Goal: Task Accomplishment & Management: Use online tool/utility

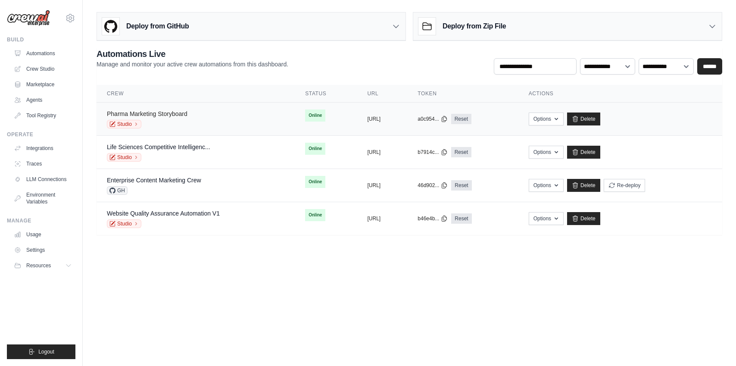
click at [166, 115] on link "Pharma Marketing Storyboard" at bounding box center [147, 113] width 81 height 7
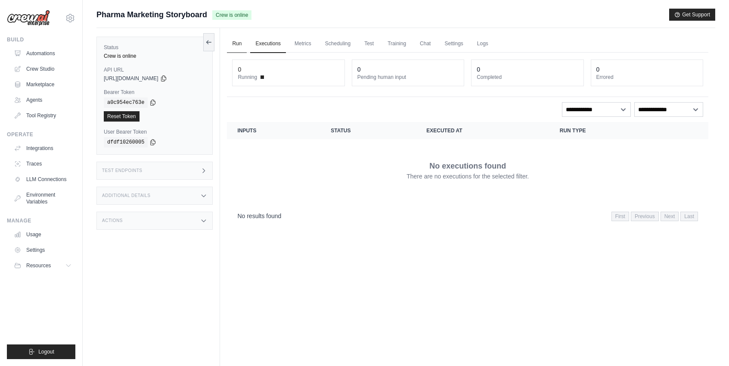
click at [236, 42] on link "Run" at bounding box center [237, 44] width 20 height 18
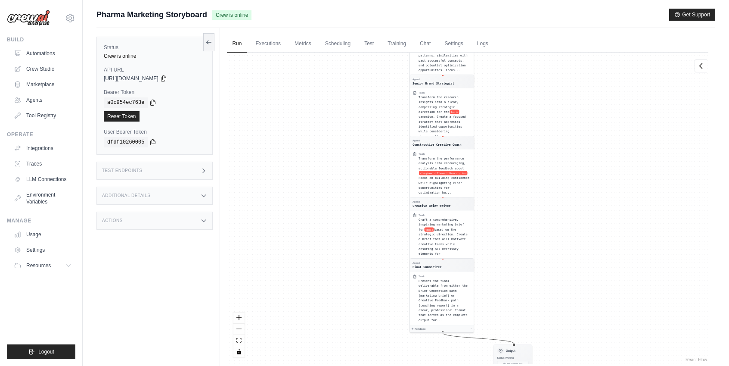
drag, startPoint x: 559, startPoint y: 178, endPoint x: 535, endPoint y: 79, distance: 102.3
click at [535, 79] on div "Agent Request Router Task Analyze the user inputs to determine which workflow p…" at bounding box center [468, 208] width 482 height 311
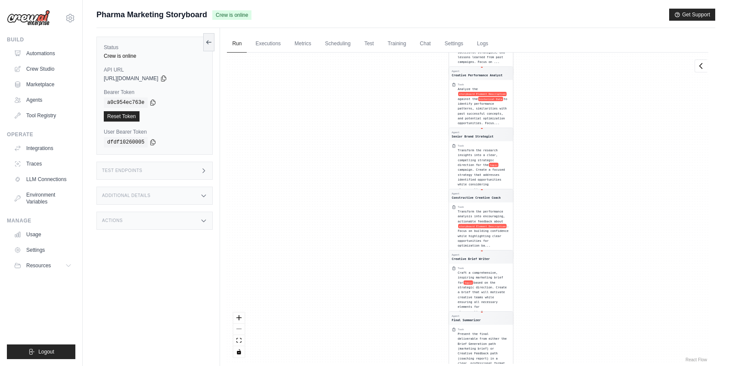
drag, startPoint x: 567, startPoint y: 196, endPoint x: 608, endPoint y: 268, distance: 82.5
click at [608, 268] on div "Agent Request Router Task Analyze the user inputs to determine which workflow p…" at bounding box center [468, 208] width 482 height 311
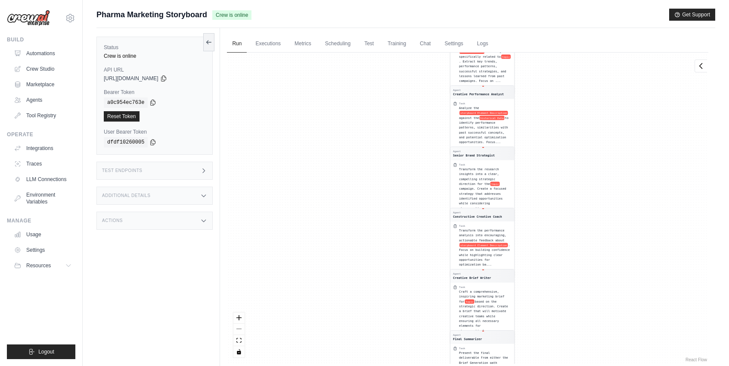
drag, startPoint x: 604, startPoint y: 298, endPoint x: 604, endPoint y: 325, distance: 27.1
click at [604, 322] on div "Agent Request Router Task Analyze the user inputs to determine which workflow p…" at bounding box center [468, 208] width 482 height 311
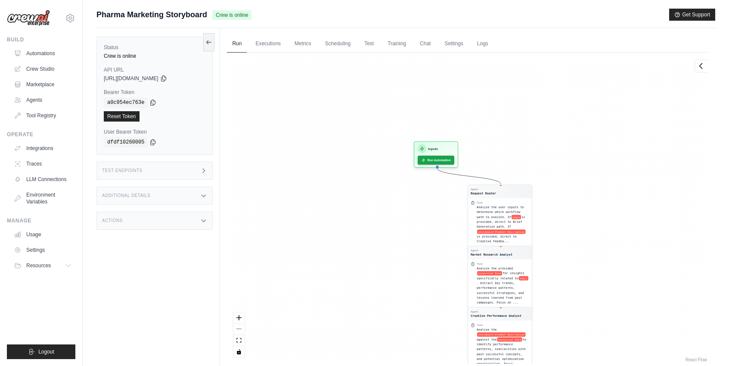
drag, startPoint x: 577, startPoint y: 160, endPoint x: 595, endPoint y: 333, distance: 173.2
click at [595, 333] on div "Agent Request Router Task Analyze the user inputs to determine which workflow p…" at bounding box center [468, 208] width 482 height 311
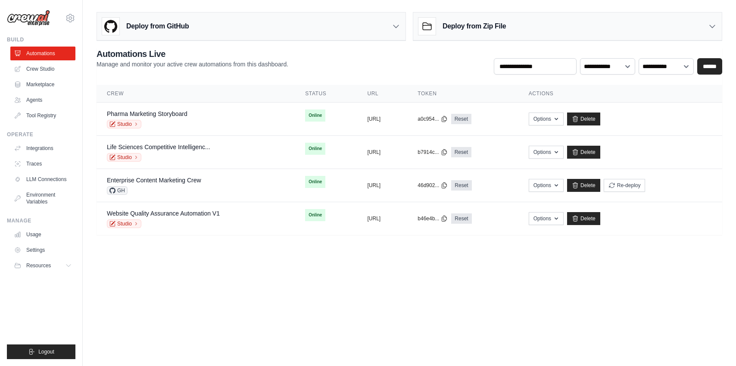
click at [196, 270] on body "aiden.muneath@deerfieldgroup.com Deerfield Group ✓ Deerfield Agency Settings Bu…" at bounding box center [368, 183] width 736 height 366
click at [220, 110] on div "Pharma Marketing Storyboard Studio" at bounding box center [195, 118] width 177 height 19
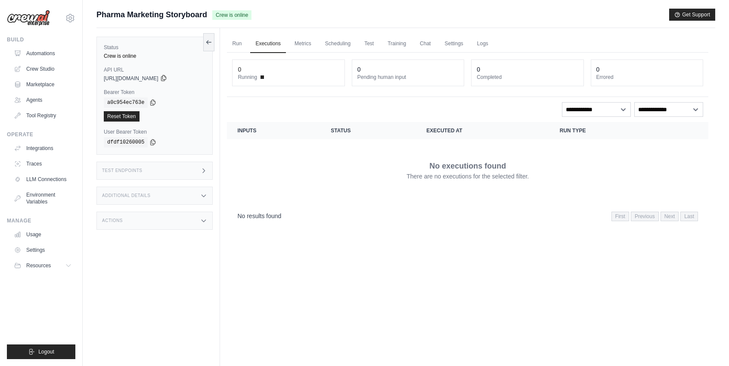
click at [167, 79] on icon at bounding box center [163, 78] width 7 height 7
click at [155, 100] on icon at bounding box center [152, 102] width 7 height 7
click at [123, 160] on div "Status Crew is online API URL copied https://pharma-marketing-storyboard-bd3016…" at bounding box center [158, 211] width 124 height 366
click at [124, 170] on h3 "Test Endpoints" at bounding box center [122, 170] width 40 height 5
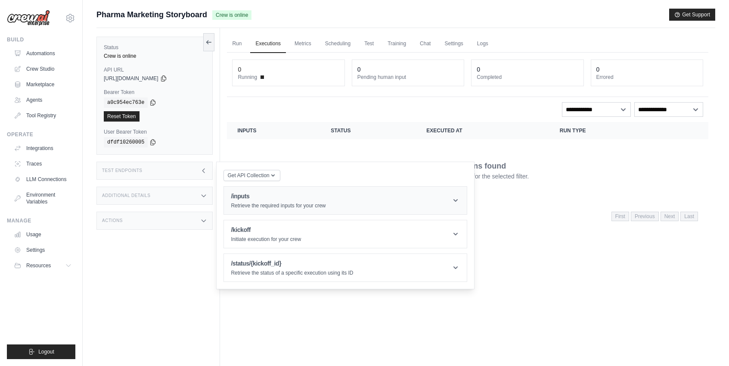
click at [413, 199] on header "/inputs Retrieve the required inputs for your crew" at bounding box center [345, 201] width 243 height 28
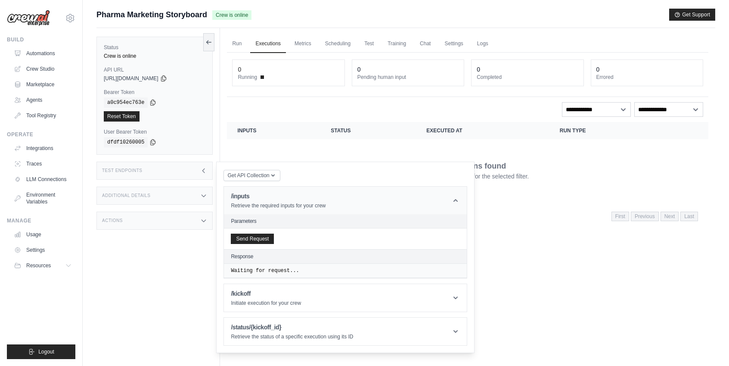
click at [413, 199] on header "/inputs Retrieve the required inputs for your crew" at bounding box center [345, 201] width 243 height 28
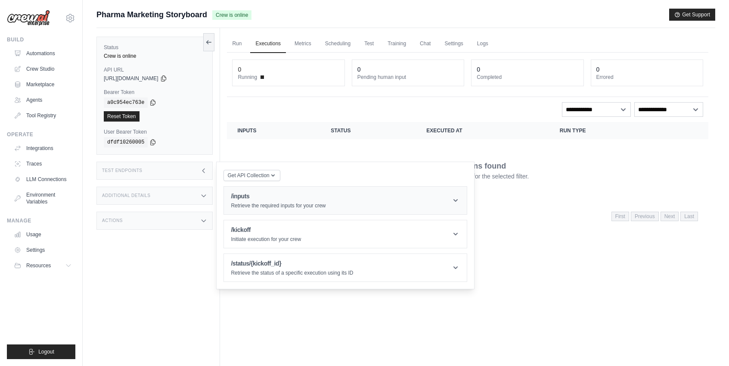
click at [413, 199] on header "/inputs Retrieve the required inputs for your crew" at bounding box center [345, 201] width 243 height 28
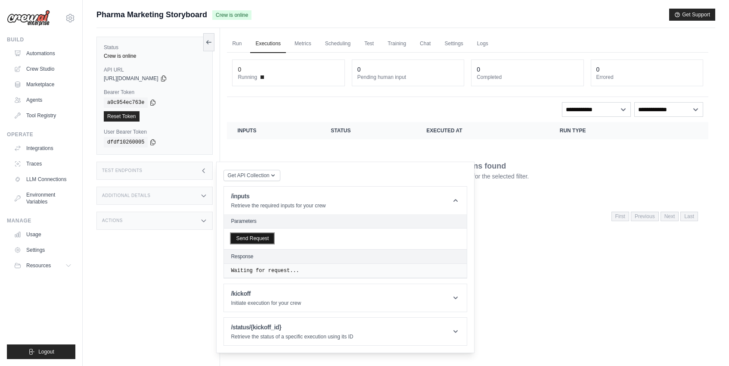
click at [257, 236] on button "Send Request" at bounding box center [252, 238] width 43 height 10
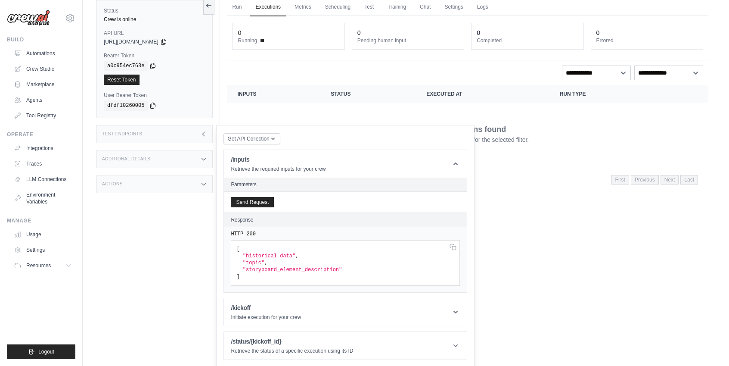
scroll to position [38, 0]
click at [411, 307] on header "/kickoff Initiate execution for your crew" at bounding box center [345, 311] width 243 height 28
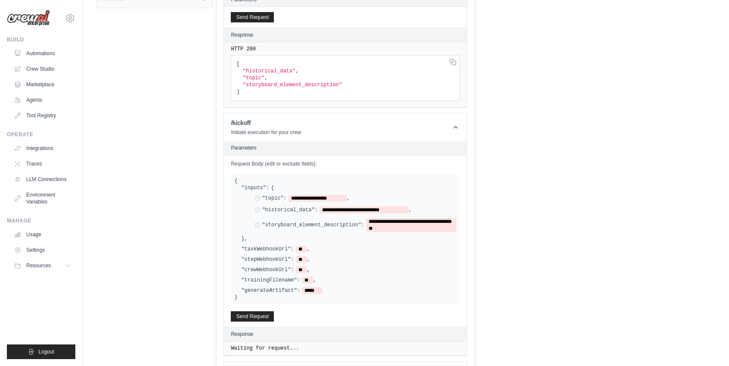
scroll to position [252, 0]
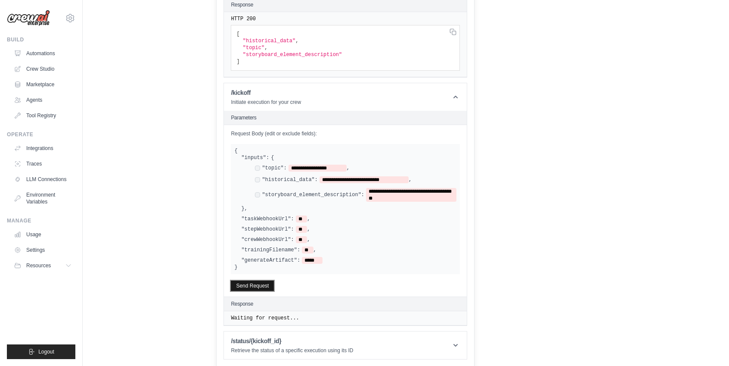
click at [262, 284] on button "Send Request" at bounding box center [252, 285] width 43 height 10
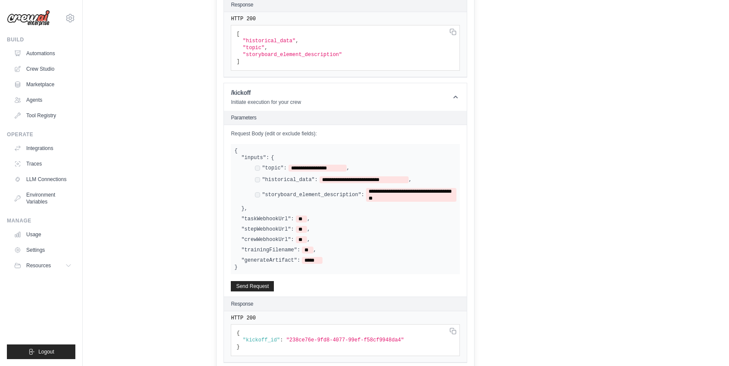
scroll to position [289, 0]
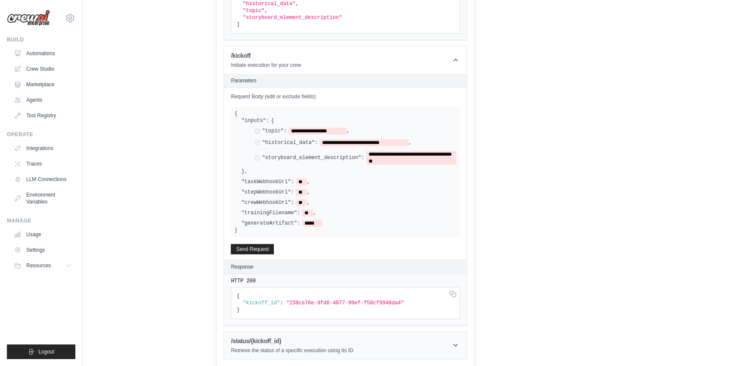
click at [432, 343] on header "/status/{kickoff_id} Retrieve the status of a specific execution using its ID" at bounding box center [345, 345] width 243 height 28
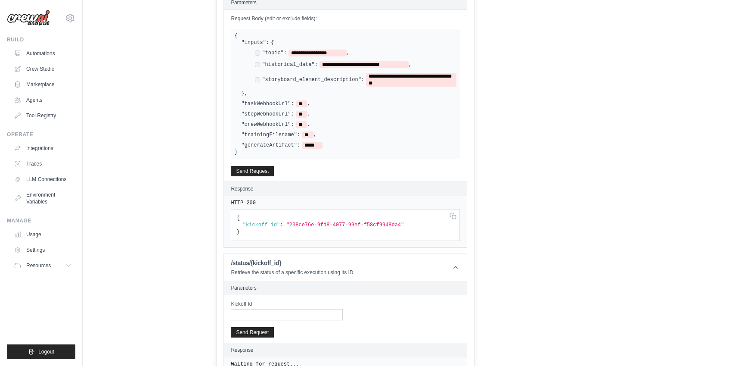
scroll to position [379, 0]
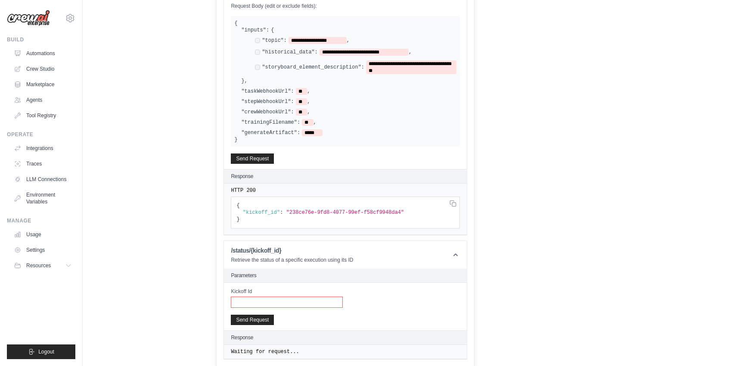
click at [260, 300] on input "Kickoff Id" at bounding box center [287, 301] width 112 height 11
click at [314, 320] on div "Kickoff Id Send Request" at bounding box center [345, 306] width 243 height 47
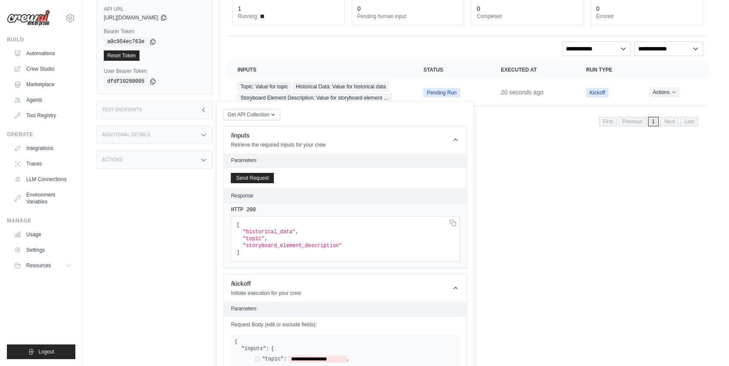
scroll to position [61, 0]
click at [183, 134] on div "Additional Details" at bounding box center [154, 134] width 116 height 18
click at [184, 212] on div "Actions" at bounding box center [154, 210] width 116 height 18
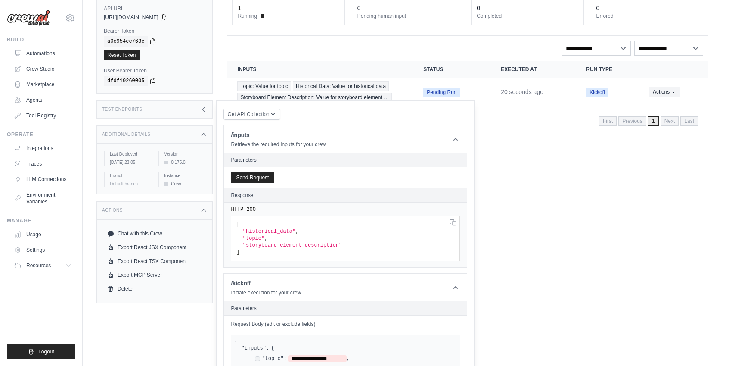
click at [171, 110] on div "Test Endpoints" at bounding box center [154, 109] width 116 height 18
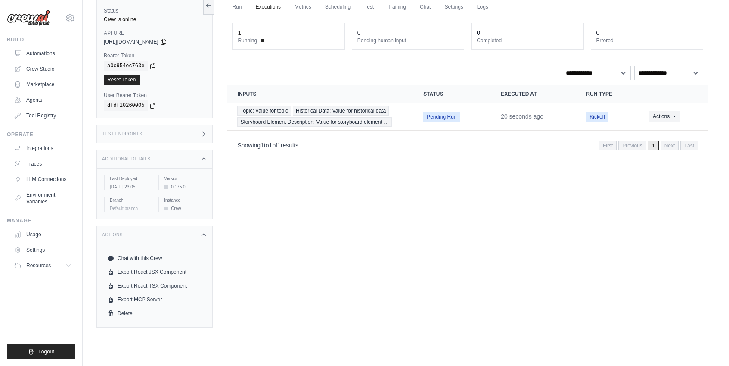
scroll to position [37, 0]
click at [186, 132] on div "Test Endpoints" at bounding box center [154, 134] width 116 height 18
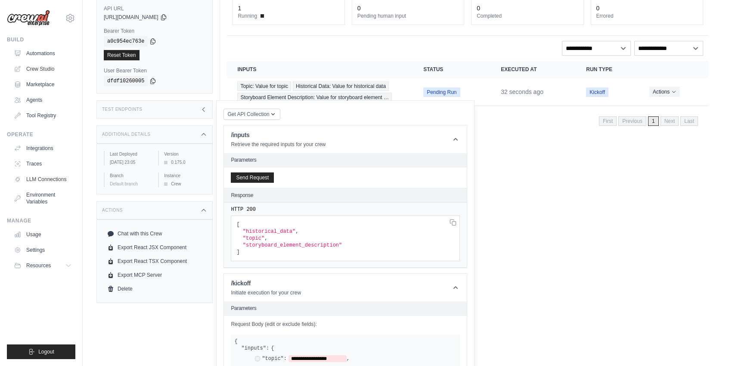
scroll to position [0, 0]
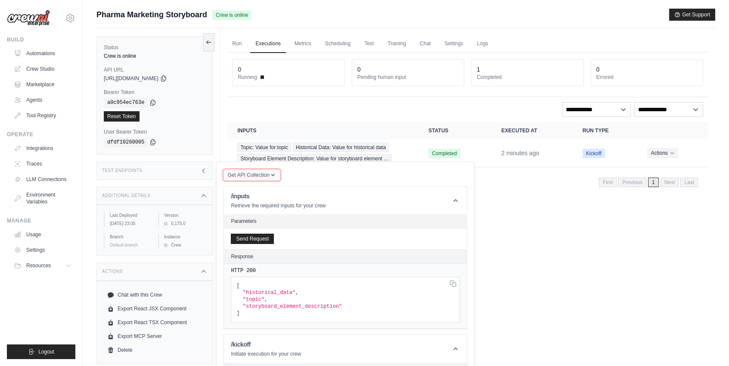
click at [274, 177] on icon "button" at bounding box center [273, 174] width 7 height 7
click at [277, 195] on div "Postman API Collection" at bounding box center [271, 198] width 83 height 14
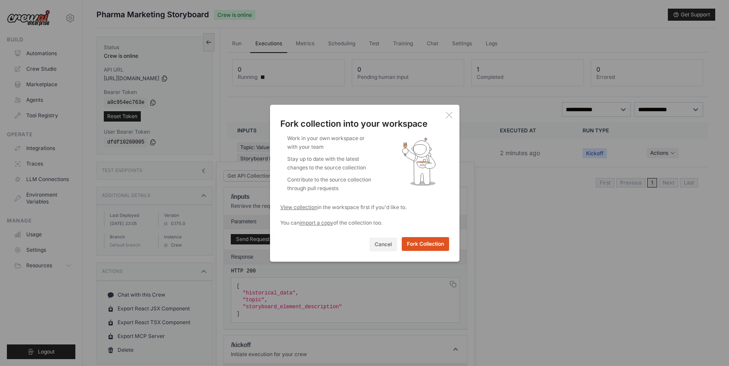
click at [415, 244] on button "Fork Collection" at bounding box center [425, 244] width 47 height 14
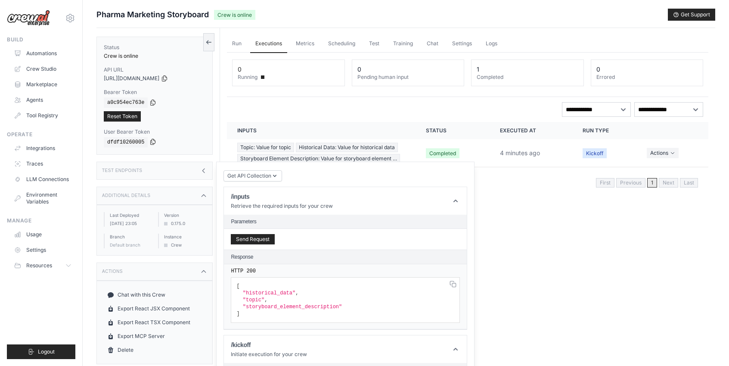
click at [153, 143] on icon at bounding box center [152, 141] width 7 height 7
click at [263, 44] on link "Executions" at bounding box center [268, 44] width 37 height 18
click at [236, 44] on link "Run" at bounding box center [237, 44] width 20 height 18
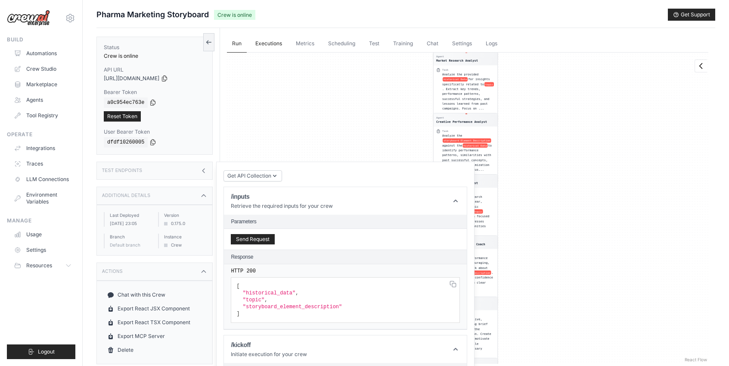
click at [262, 43] on link "Executions" at bounding box center [268, 44] width 37 height 18
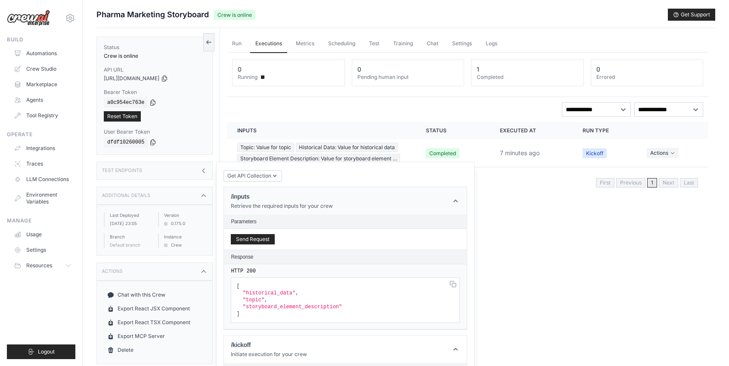
click at [457, 199] on icon at bounding box center [456, 200] width 4 height 3
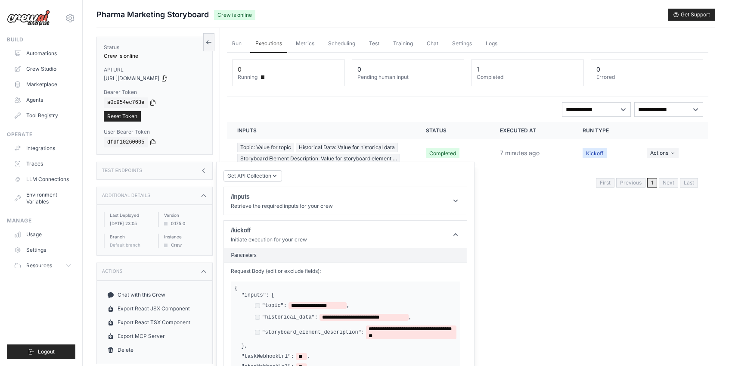
click at [499, 221] on div "Run Executions Metrics Scheduling Test Training Chat Settings Logs 0 Running 0 …" at bounding box center [467, 211] width 495 height 366
click at [416, 149] on td "Topic: Value for topic Historical Data: Value for historical data Storyboard El…" at bounding box center [321, 153] width 189 height 28
click at [434, 152] on span "Completed" at bounding box center [443, 153] width 34 height 10
click at [658, 147] on td "Actions View Details Delete" at bounding box center [673, 153] width 72 height 28
click at [659, 154] on button "Actions" at bounding box center [663, 152] width 32 height 10
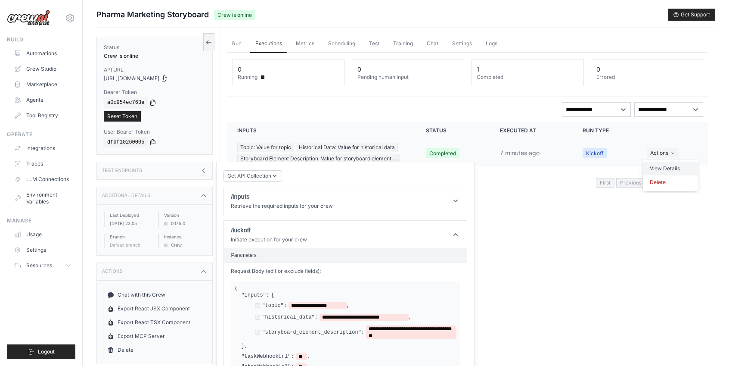
click at [656, 165] on link "View Details" at bounding box center [670, 169] width 55 height 14
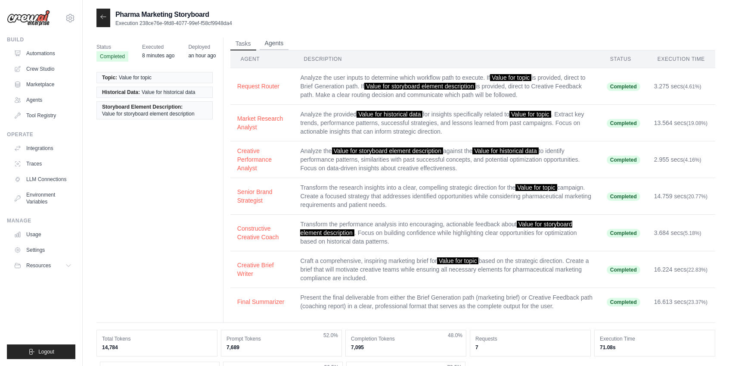
click at [271, 45] on button "Agents" at bounding box center [274, 43] width 29 height 13
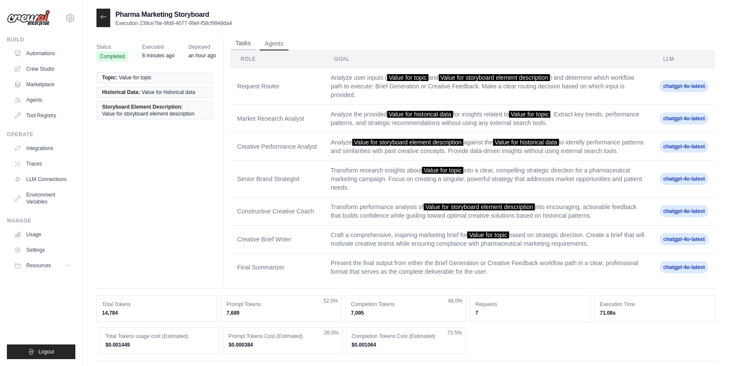
click at [255, 42] on button "Tasks" at bounding box center [243, 43] width 26 height 13
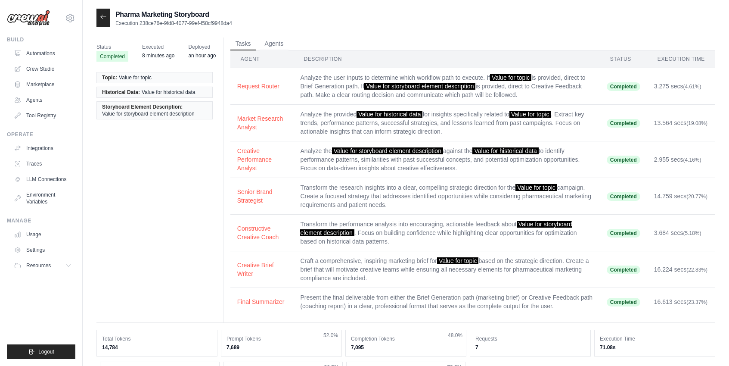
click at [157, 47] on span "Executed" at bounding box center [158, 47] width 32 height 9
click at [34, 54] on link "Automations" at bounding box center [43, 54] width 65 height 14
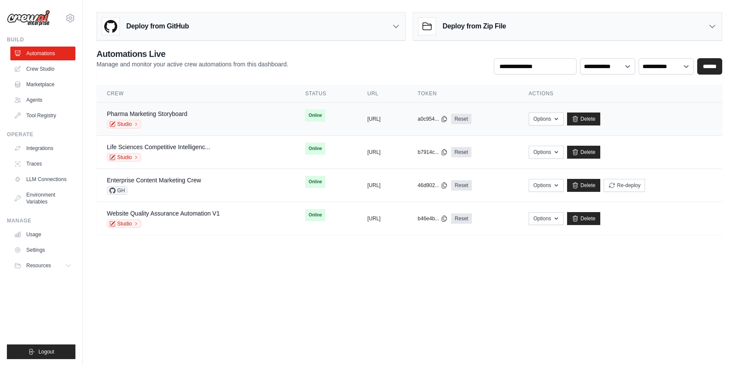
click at [234, 115] on div "Pharma Marketing Storyboard Studio" at bounding box center [195, 118] width 177 height 19
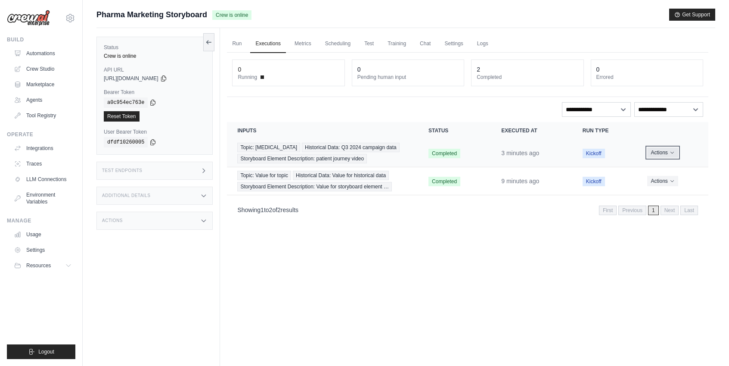
click at [673, 155] on icon "Actions for execution" at bounding box center [672, 152] width 5 height 5
click at [377, 137] on th "Inputs" at bounding box center [322, 130] width 191 height 17
click at [656, 158] on button "Actions" at bounding box center [662, 152] width 31 height 10
click at [659, 170] on link "View Details" at bounding box center [670, 169] width 55 height 14
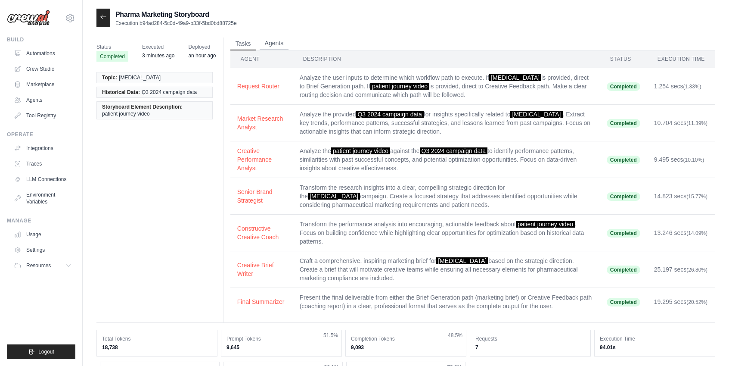
click at [267, 45] on button "Agents" at bounding box center [274, 43] width 29 height 13
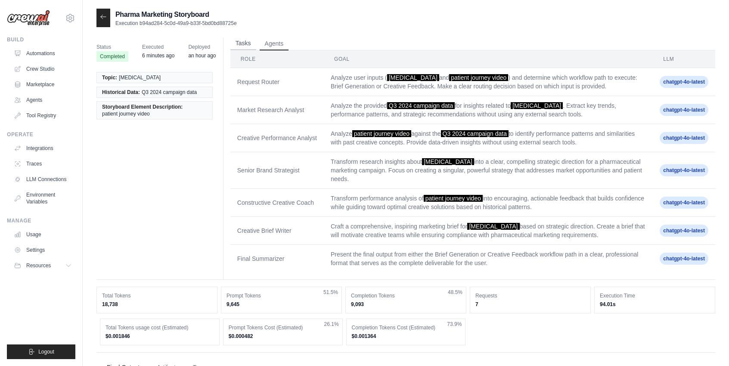
click at [239, 43] on button "Tasks" at bounding box center [243, 43] width 26 height 13
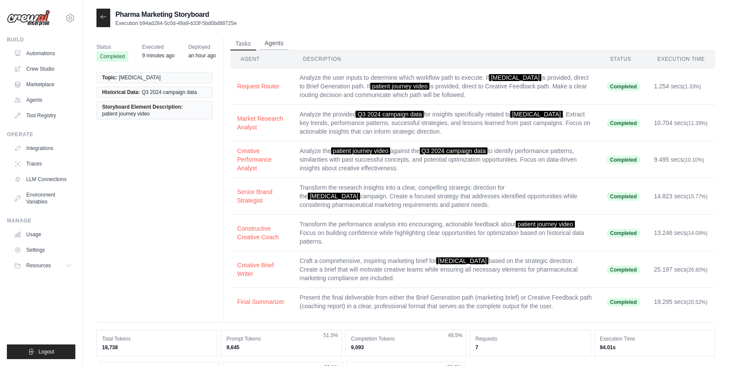
click at [266, 44] on button "Agents" at bounding box center [274, 43] width 29 height 13
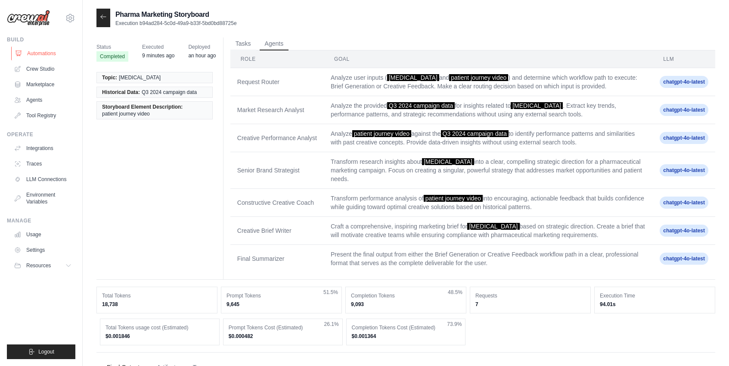
click at [27, 56] on link "Automations" at bounding box center [43, 54] width 65 height 14
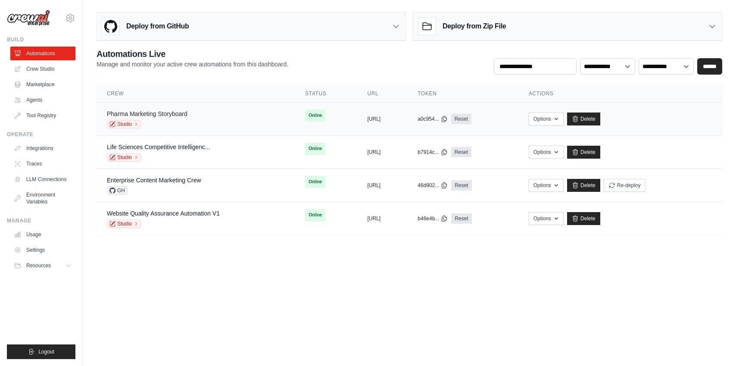
click at [156, 115] on link "Pharma Marketing Storyboard" at bounding box center [147, 113] width 81 height 7
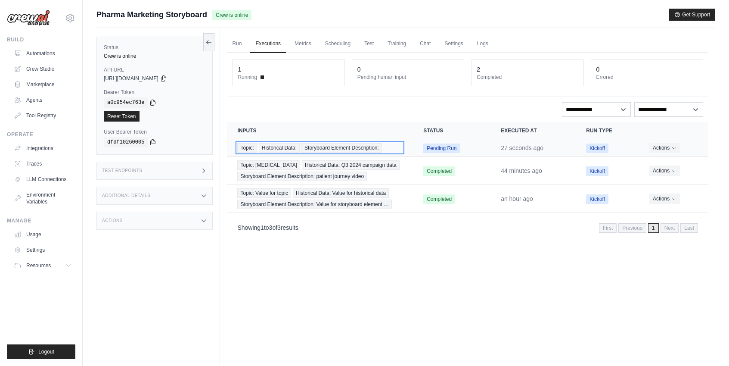
click at [374, 144] on span "Storyboard Element Description:" at bounding box center [342, 147] width 81 height 9
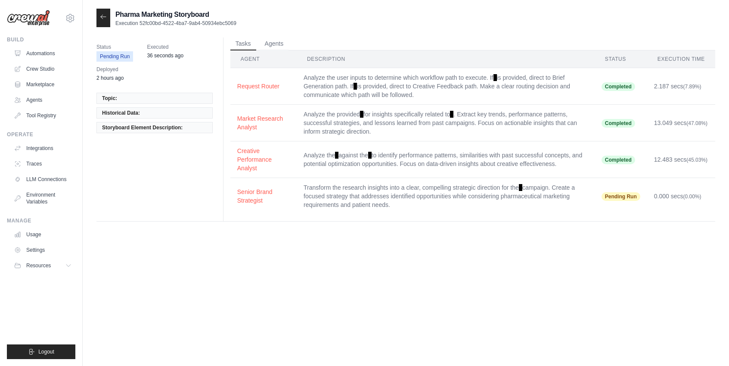
click at [392, 146] on td "Analyze the against the to identify performance patterns, similarities with pas…" at bounding box center [446, 159] width 298 height 37
click at [180, 111] on li "Historical Data:" at bounding box center [154, 112] width 116 height 11
drag, startPoint x: 126, startPoint y: 98, endPoint x: 209, endPoint y: 162, distance: 105.0
click at [209, 162] on div "Status Pending Run Executed 36 seconds ago Deployed 2 hours ago Topic: Historic…" at bounding box center [405, 129] width 619 height 184
click at [183, 272] on div "Pharma Marketing Storyboard Execution 52fc00bd-4522-4ba7-9ab4-50934ebc5069 Stat…" at bounding box center [405, 192] width 619 height 366
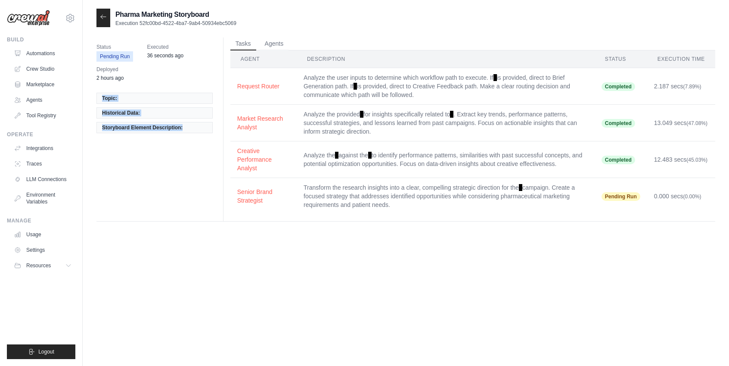
drag, startPoint x: 103, startPoint y: 96, endPoint x: 173, endPoint y: 147, distance: 86.9
click at [173, 147] on div "Status Pending Run Executed 36 seconds ago Deployed 2 hours ago Topic: Historic…" at bounding box center [405, 129] width 619 height 184
copy ul "Topic: Historical Data: Storyboard Element Description:"
click at [40, 50] on link "Automations" at bounding box center [43, 54] width 65 height 14
